Goal: Transaction & Acquisition: Purchase product/service

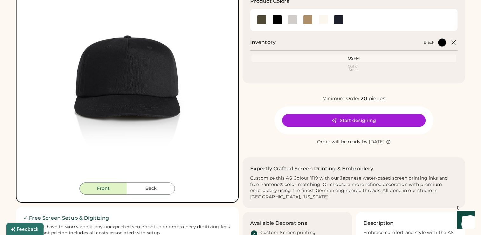
scroll to position [32, 0]
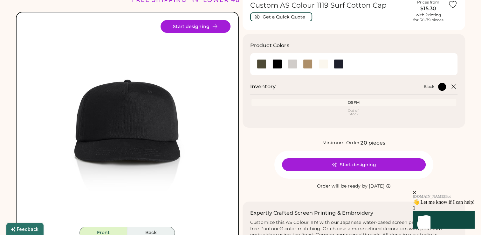
click at [143, 230] on button "Back" at bounding box center [151, 232] width 48 height 12
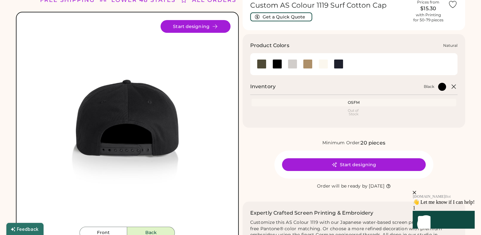
click at [326, 63] on div at bounding box center [324, 64] width 10 height 10
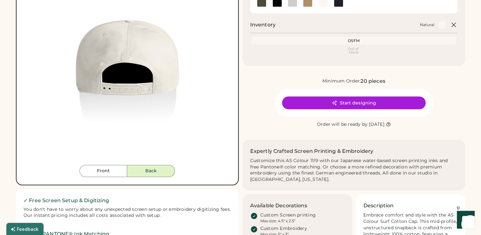
scroll to position [95, 0]
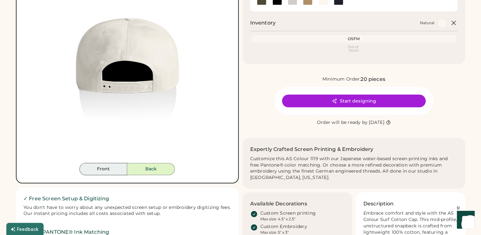
click at [92, 170] on button "Front" at bounding box center [104, 169] width 48 height 12
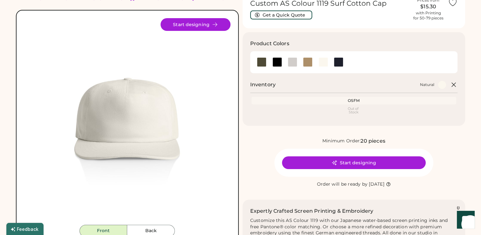
scroll to position [32, 0]
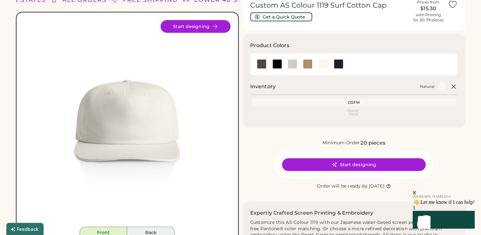
click at [154, 229] on button "Back" at bounding box center [151, 232] width 48 height 12
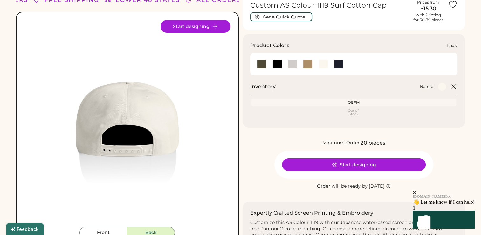
click at [307, 64] on div at bounding box center [308, 64] width 10 height 10
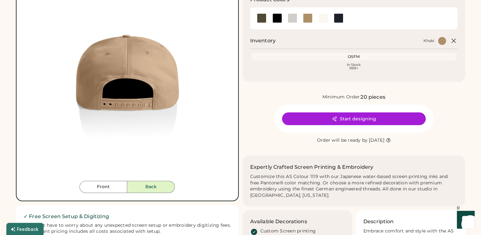
scroll to position [95, 0]
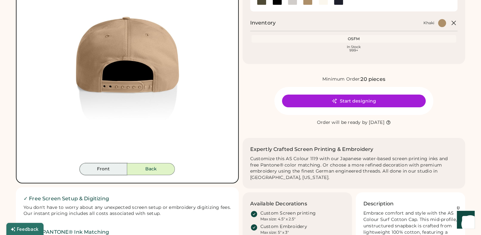
click at [97, 167] on button "Front" at bounding box center [104, 169] width 48 height 12
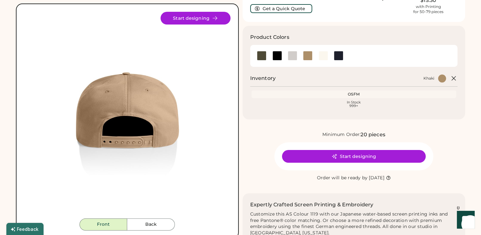
scroll to position [32, 0]
